Goal: Information Seeking & Learning: Check status

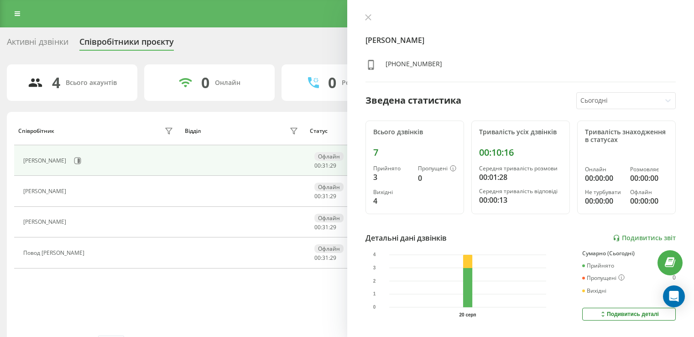
click at [368, 15] on icon at bounding box center [368, 17] width 6 height 6
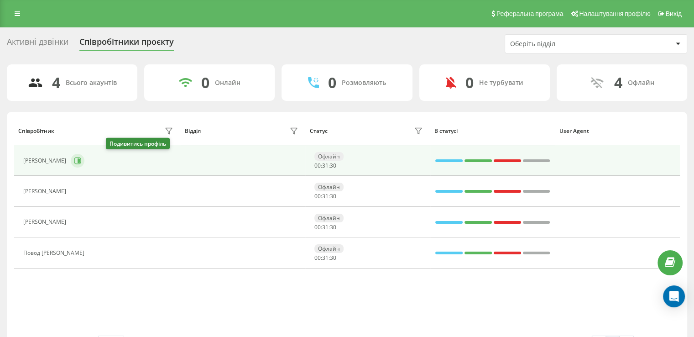
click at [81, 161] on icon at bounding box center [77, 160] width 7 height 7
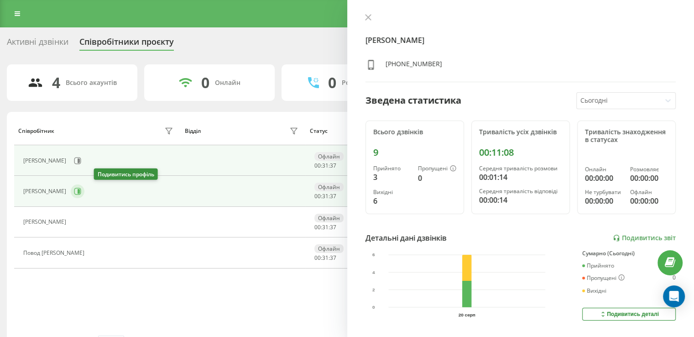
click at [81, 192] on icon at bounding box center [77, 190] width 7 height 7
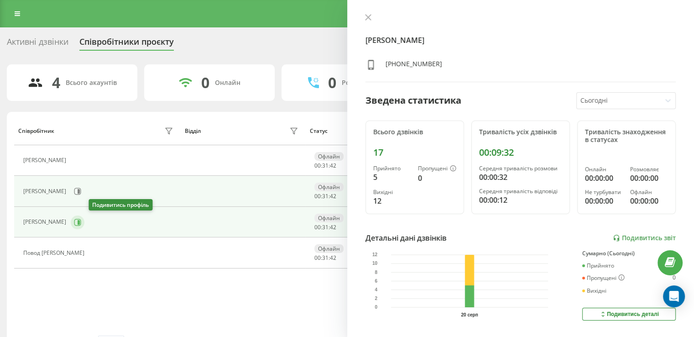
click at [81, 221] on icon at bounding box center [77, 221] width 7 height 7
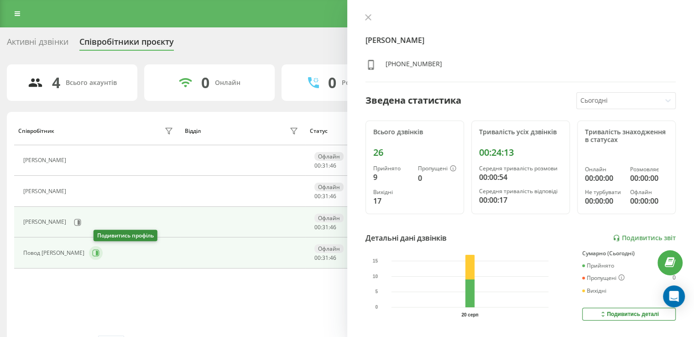
click at [98, 250] on icon at bounding box center [95, 252] width 7 height 7
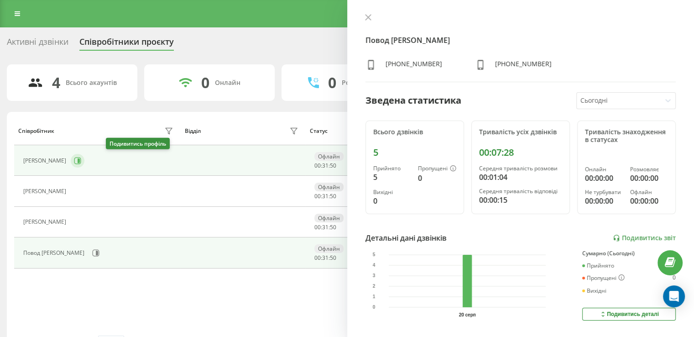
click at [84, 161] on button at bounding box center [78, 161] width 14 height 14
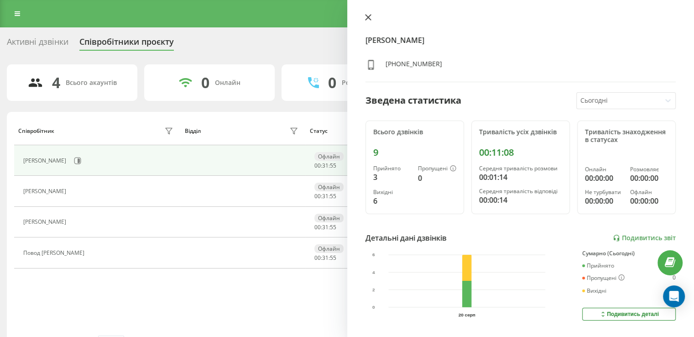
click at [366, 14] on button at bounding box center [368, 18] width 12 height 9
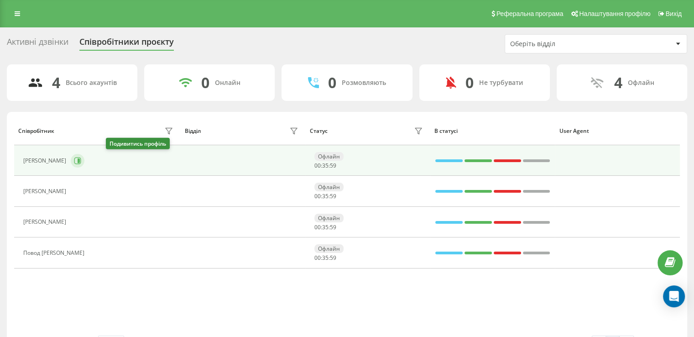
click at [84, 161] on button at bounding box center [78, 161] width 14 height 14
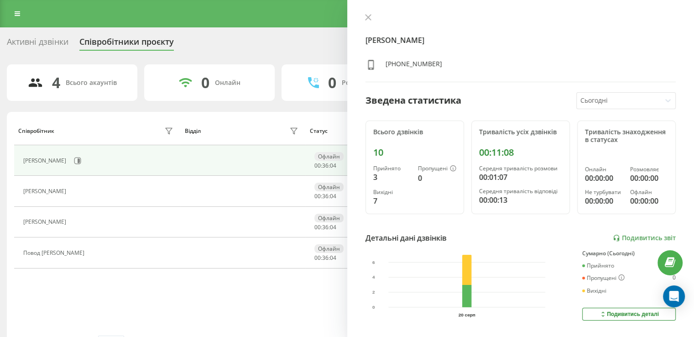
click at [378, 151] on div "10" at bounding box center [414, 152] width 83 height 11
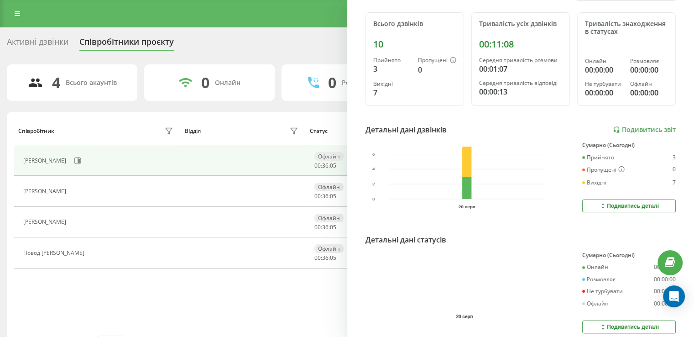
scroll to position [137, 0]
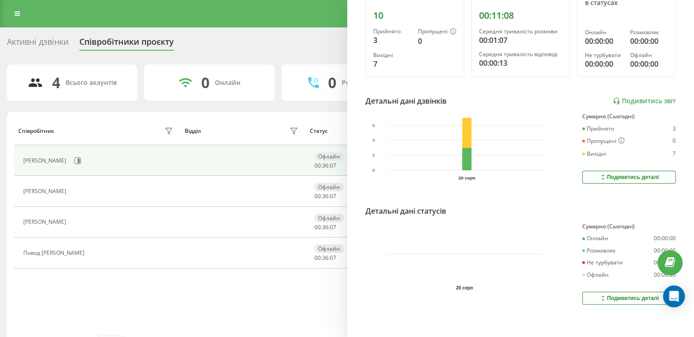
click at [622, 174] on div "Подивитись деталі" at bounding box center [629, 176] width 60 height 7
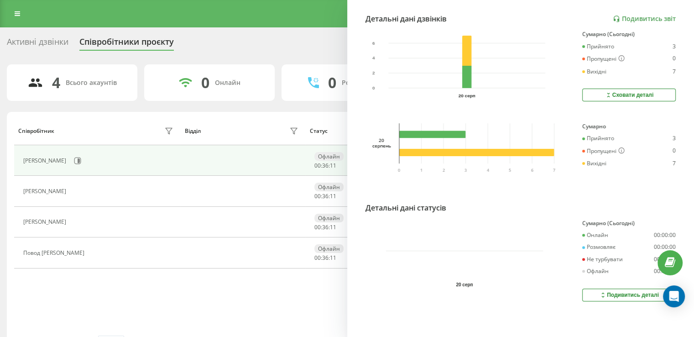
scroll to position [0, 0]
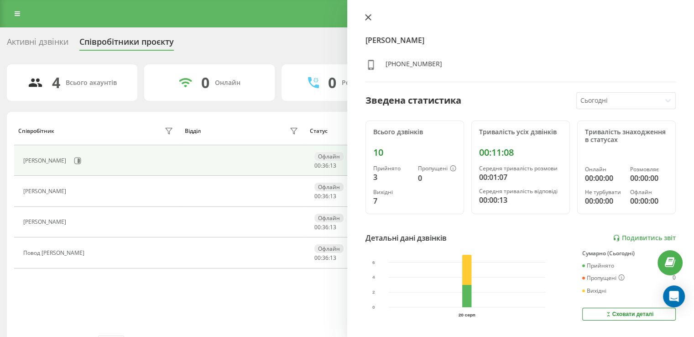
click at [368, 17] on icon at bounding box center [367, 17] width 5 height 5
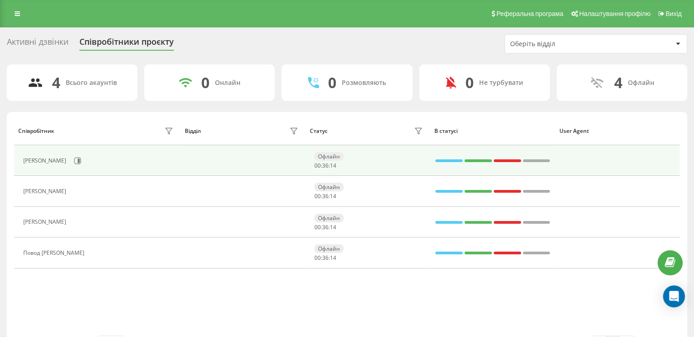
click at [38, 160] on div "[PERSON_NAME] [PERSON_NAME]" at bounding box center [45, 160] width 45 height 6
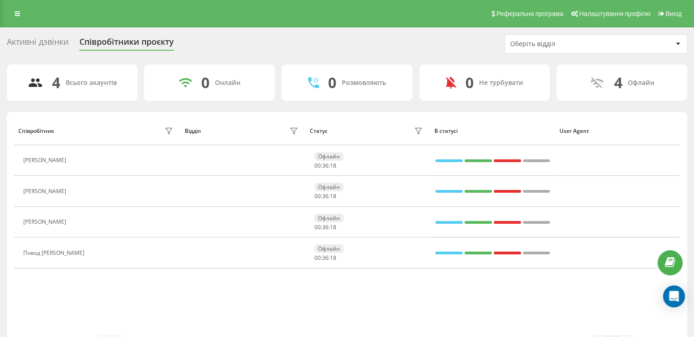
click at [57, 42] on div "Активні дзвінки" at bounding box center [38, 44] width 62 height 14
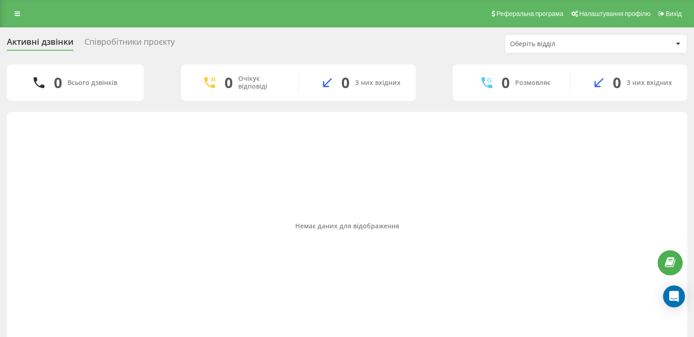
click at [677, 43] on icon at bounding box center [677, 44] width 4 height 2
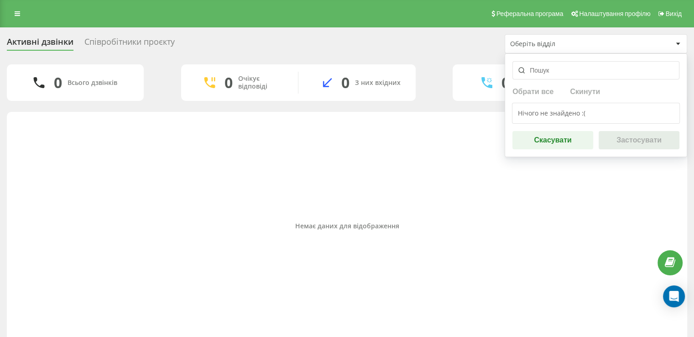
drag, startPoint x: 551, startPoint y: 143, endPoint x: 513, endPoint y: 126, distance: 41.4
click at [551, 143] on button "Скасувати" at bounding box center [552, 140] width 81 height 18
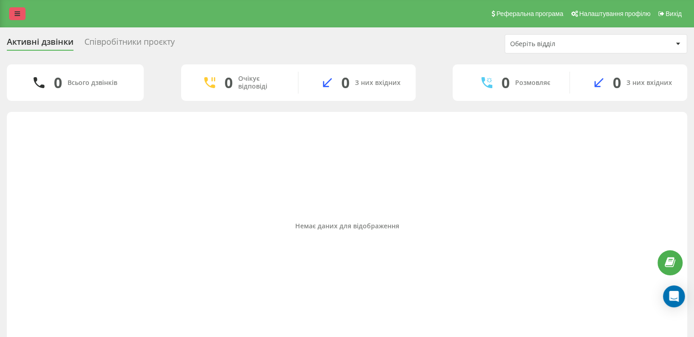
click at [25, 16] on link at bounding box center [17, 13] width 16 height 13
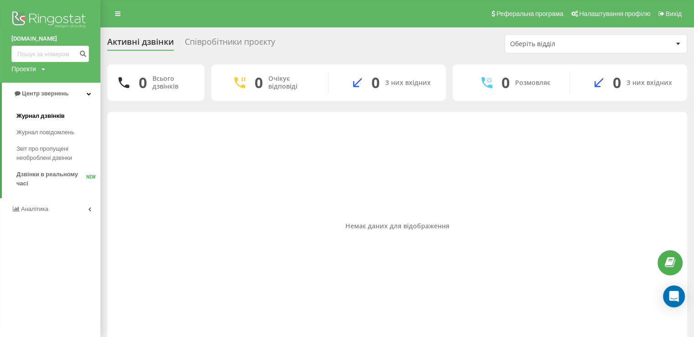
click at [57, 114] on span "Журнал дзвінків" at bounding box center [40, 115] width 48 height 9
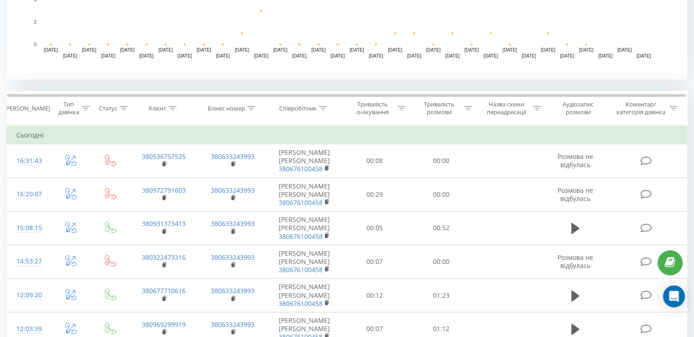
scroll to position [319, 0]
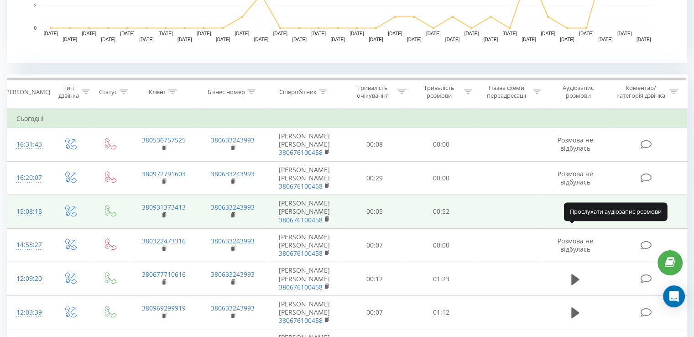
click at [571, 217] on icon at bounding box center [575, 211] width 8 height 11
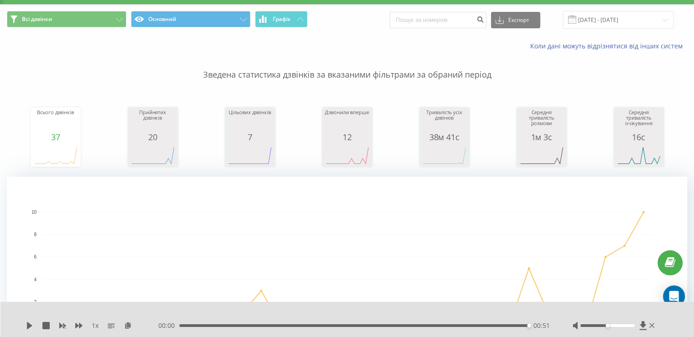
scroll to position [0, 0]
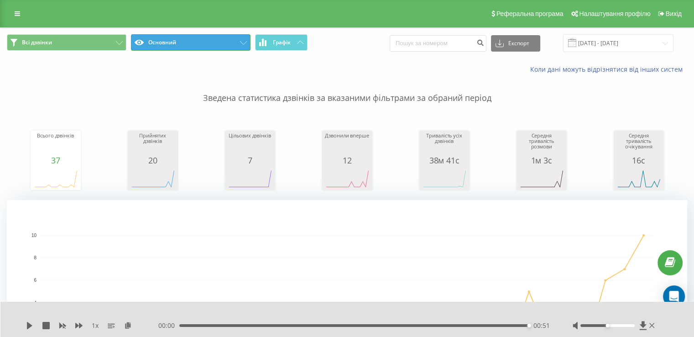
click at [246, 41] on icon at bounding box center [243, 43] width 7 height 4
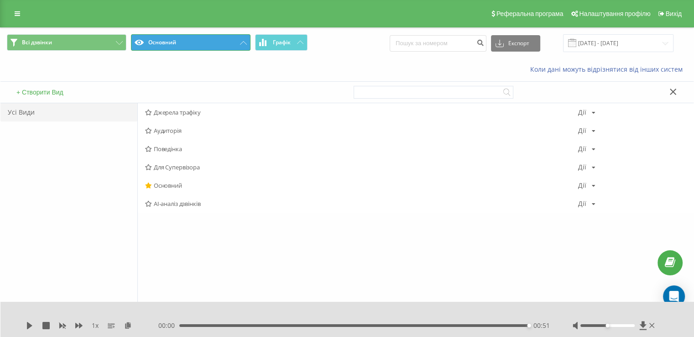
click at [238, 45] on button "Основний" at bounding box center [190, 42] width 119 height 16
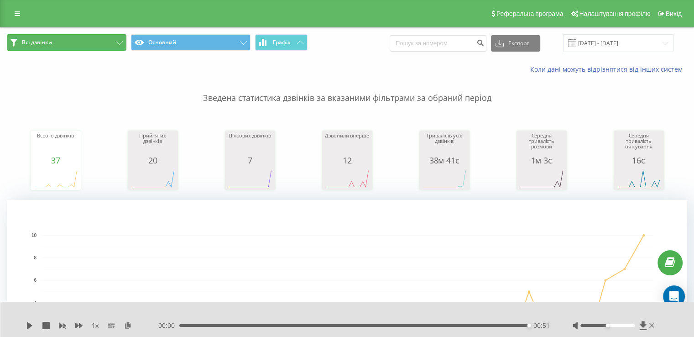
click at [113, 42] on button "Всі дзвінки" at bounding box center [66, 42] width 119 height 16
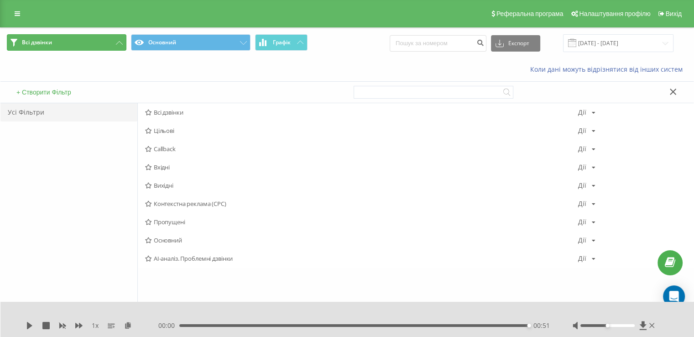
click at [113, 42] on button "Всі дзвінки" at bounding box center [66, 42] width 119 height 16
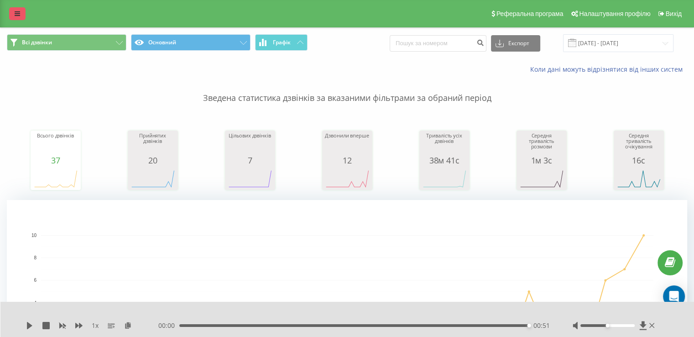
click at [13, 8] on link at bounding box center [17, 13] width 16 height 13
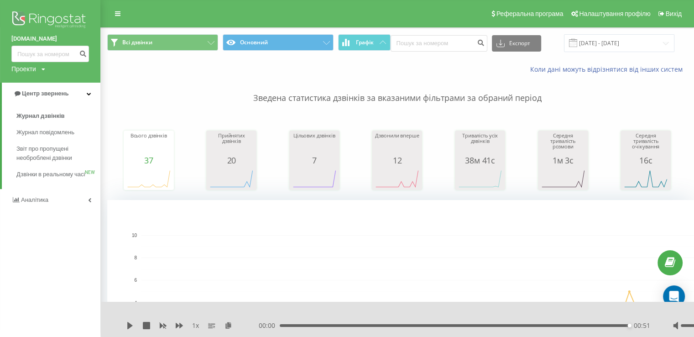
click at [139, 75] on p "Зведена статистика дзвінків за вказаними фільтрами за обраний період" at bounding box center [397, 89] width 580 height 30
click at [91, 211] on link "Аналiтика" at bounding box center [50, 200] width 100 height 22
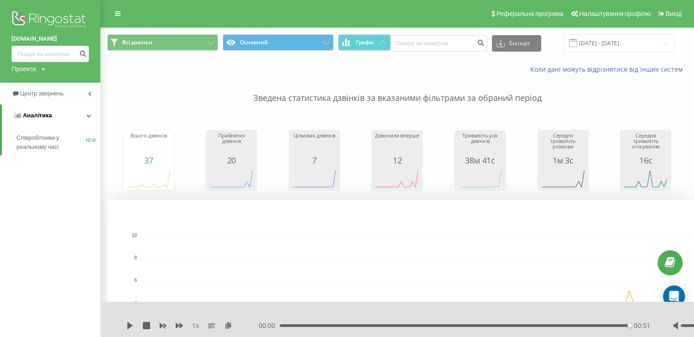
click at [89, 117] on icon at bounding box center [89, 115] width 5 height 5
click at [91, 117] on link "Аналiтика" at bounding box center [50, 115] width 100 height 22
click at [90, 92] on icon at bounding box center [89, 93] width 3 height 5
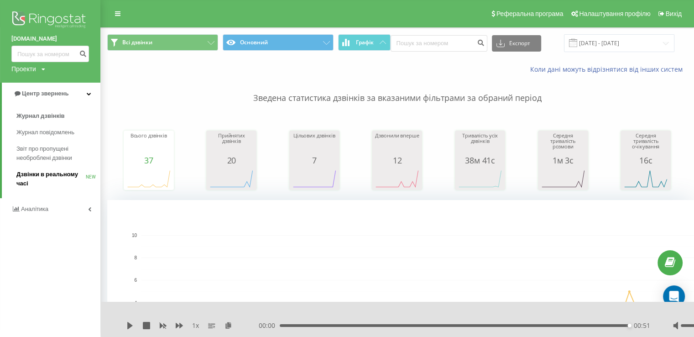
click at [51, 176] on span "Дзвінки в реальному часі" at bounding box center [50, 179] width 69 height 18
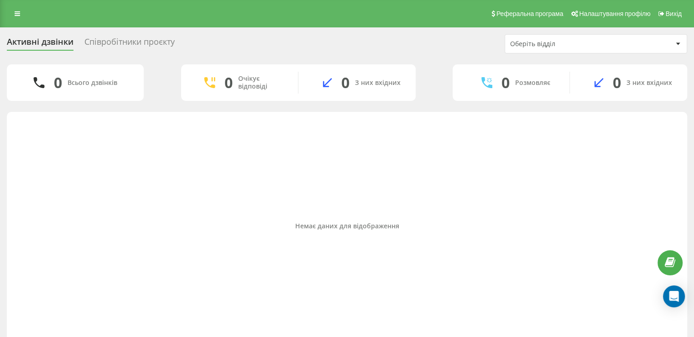
click at [119, 42] on div "Співробітники проєкту" at bounding box center [129, 44] width 90 height 14
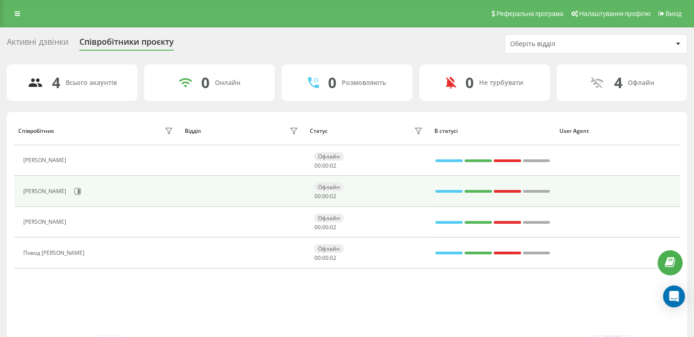
click at [50, 192] on div "[PERSON_NAME]" at bounding box center [45, 191] width 45 height 6
click at [130, 192] on div "[PERSON_NAME]" at bounding box center [99, 191] width 152 height 16
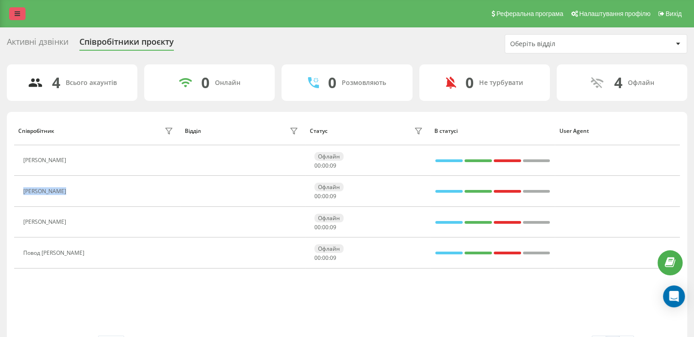
click at [14, 14] on link at bounding box center [17, 13] width 16 height 13
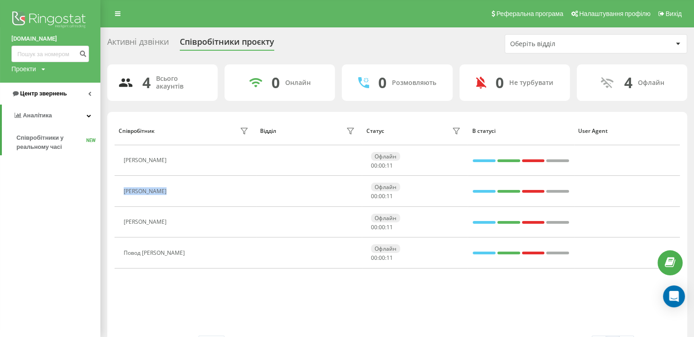
click at [87, 92] on link "Центр звернень" at bounding box center [50, 94] width 100 height 22
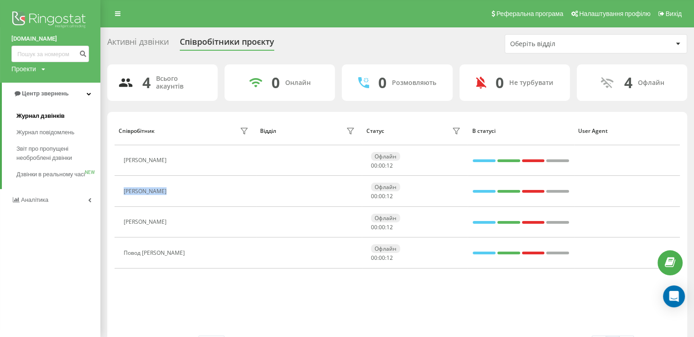
click at [44, 119] on span "Журнал дзвінків" at bounding box center [40, 115] width 48 height 9
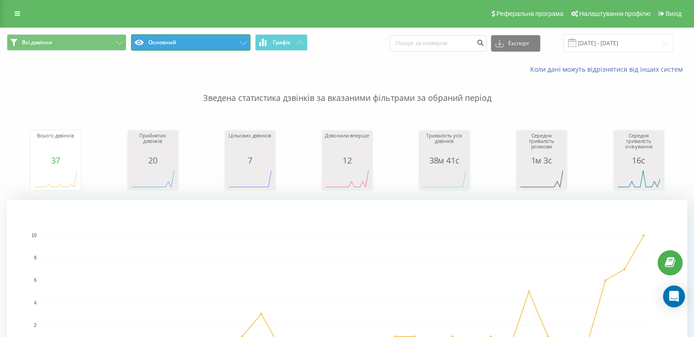
click at [241, 47] on button "Основний" at bounding box center [190, 42] width 119 height 16
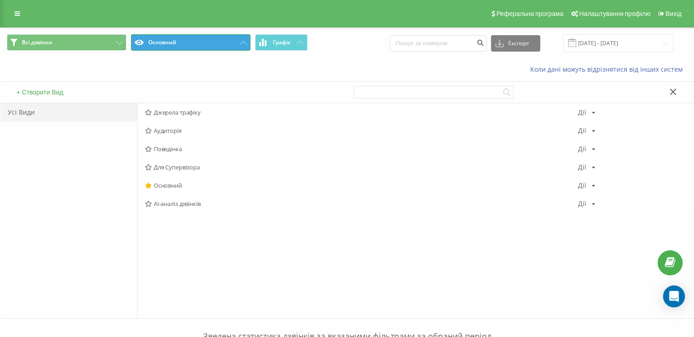
click at [241, 47] on button "Основний" at bounding box center [190, 42] width 119 height 16
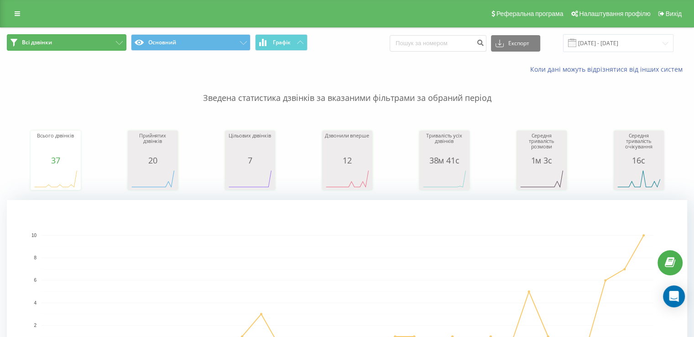
click at [115, 42] on button "Всі дзвінки" at bounding box center [66, 42] width 119 height 16
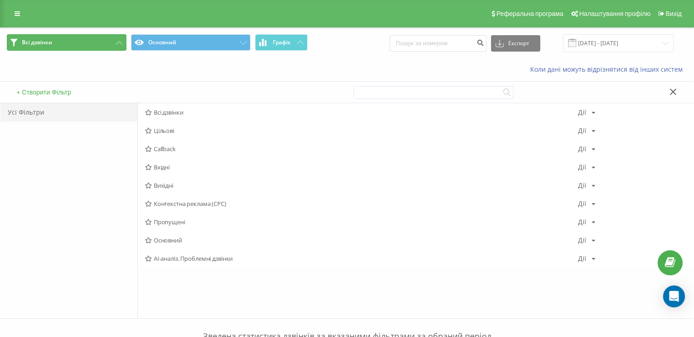
click at [115, 42] on button "Всі дзвінки" at bounding box center [66, 42] width 119 height 16
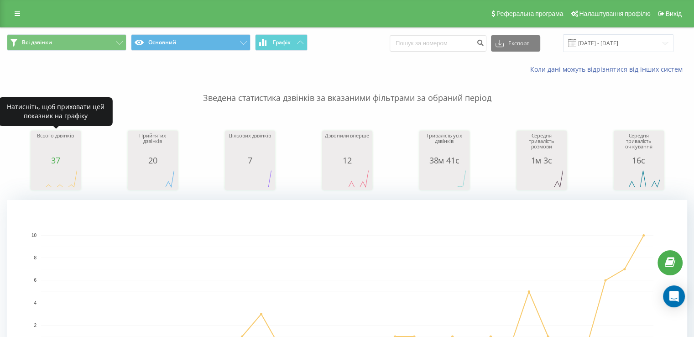
click at [66, 178] on rect "A chart." at bounding box center [56, 178] width 46 height 17
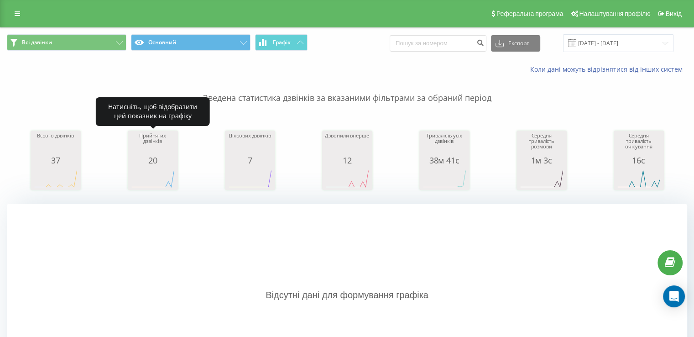
click at [151, 170] on icon "A chart." at bounding box center [153, 178] width 46 height 27
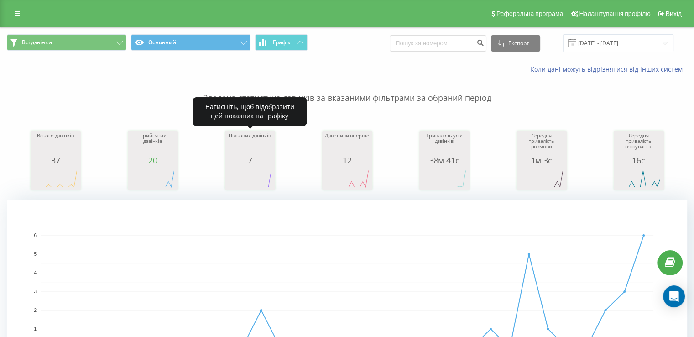
click at [259, 171] on rect "A chart." at bounding box center [250, 178] width 46 height 17
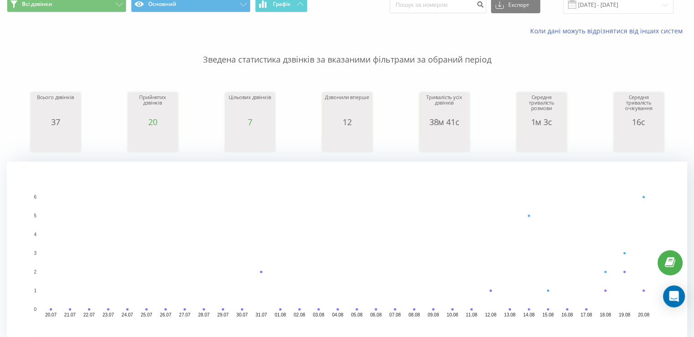
scroll to position [91, 0]
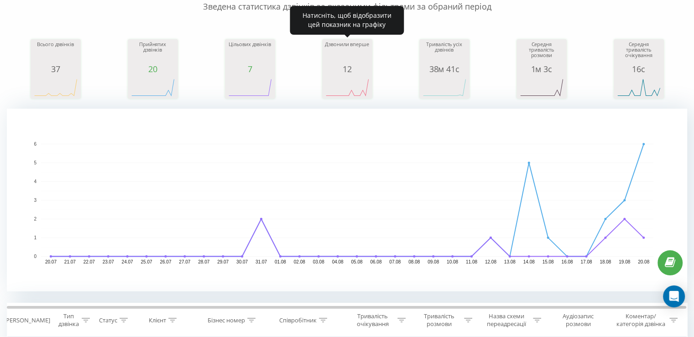
click at [349, 64] on div "12" at bounding box center [347, 68] width 46 height 9
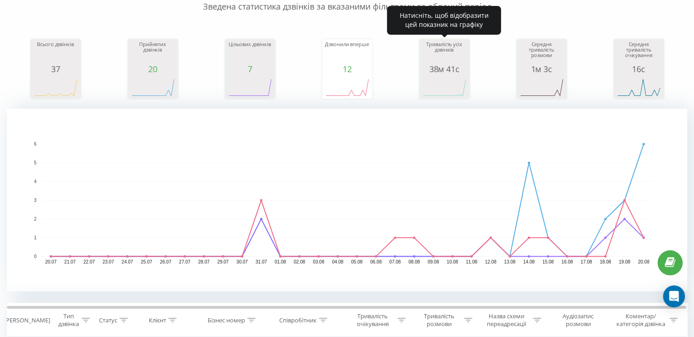
click at [448, 88] on rect "A chart." at bounding box center [444, 87] width 46 height 17
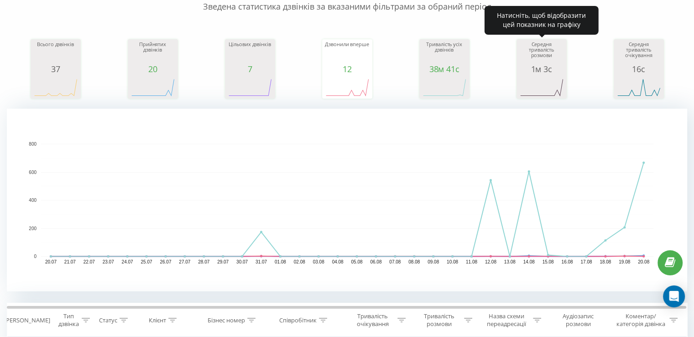
click at [532, 76] on icon "A chart." at bounding box center [541, 86] width 46 height 27
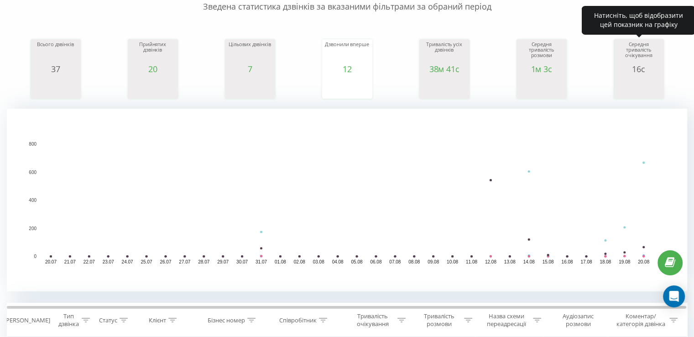
click at [644, 65] on div "16с" at bounding box center [639, 68] width 46 height 9
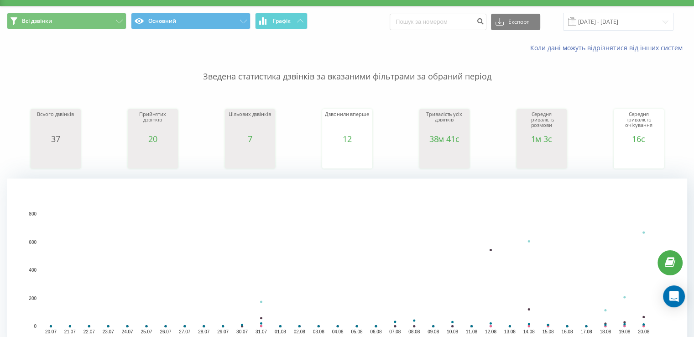
scroll to position [0, 0]
